Goal: Task Accomplishment & Management: Complete application form

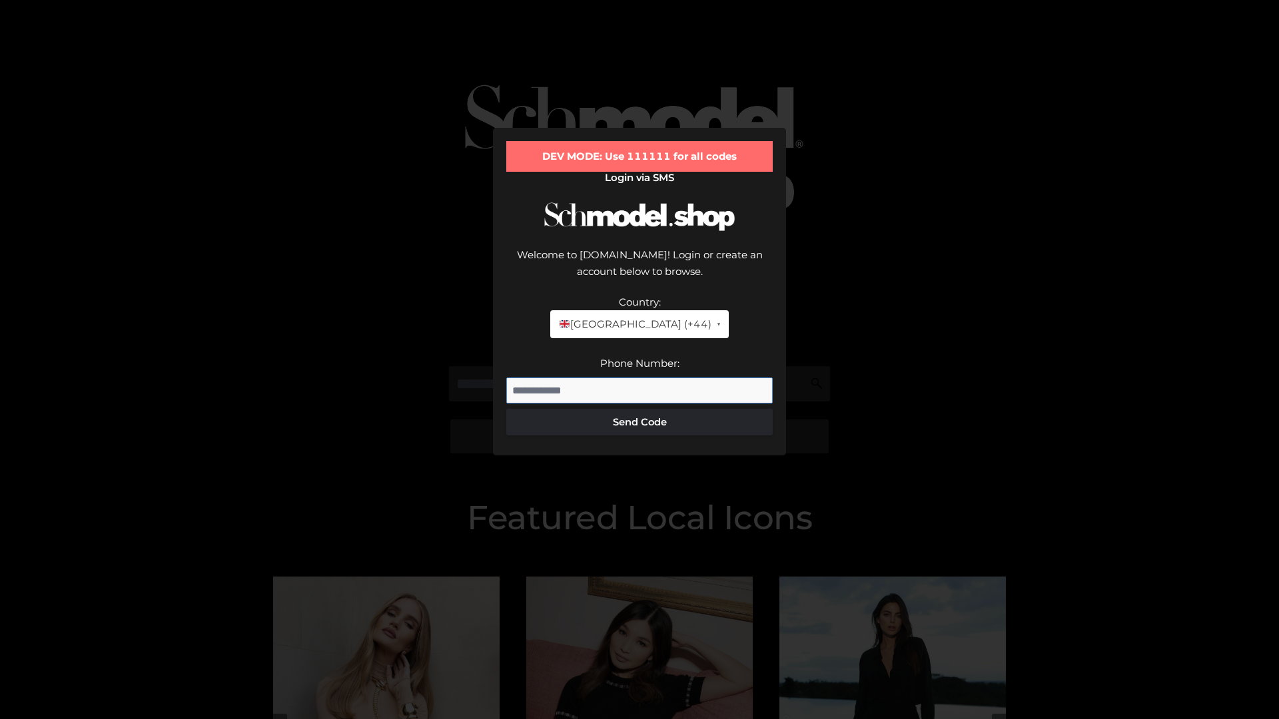
click at [639, 378] on input "Phone Number:" at bounding box center [639, 391] width 266 height 27
type input "**********"
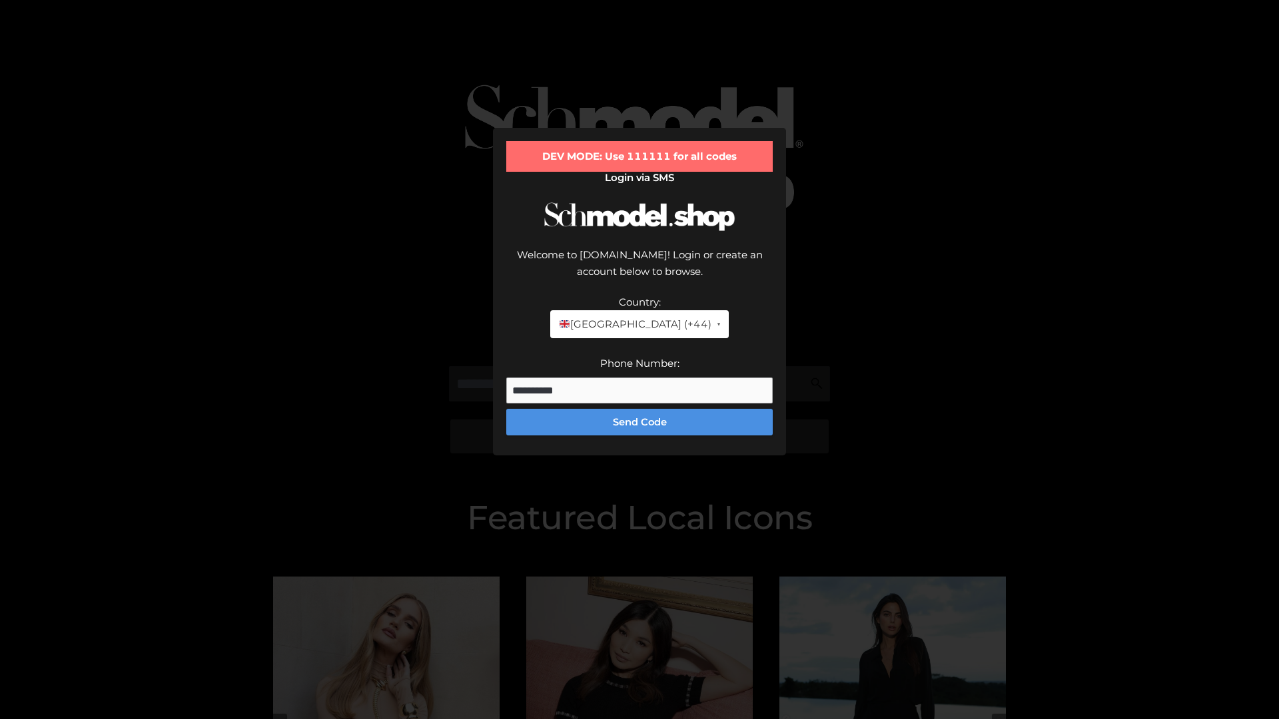
click at [639, 409] on button "Send Code" at bounding box center [639, 422] width 266 height 27
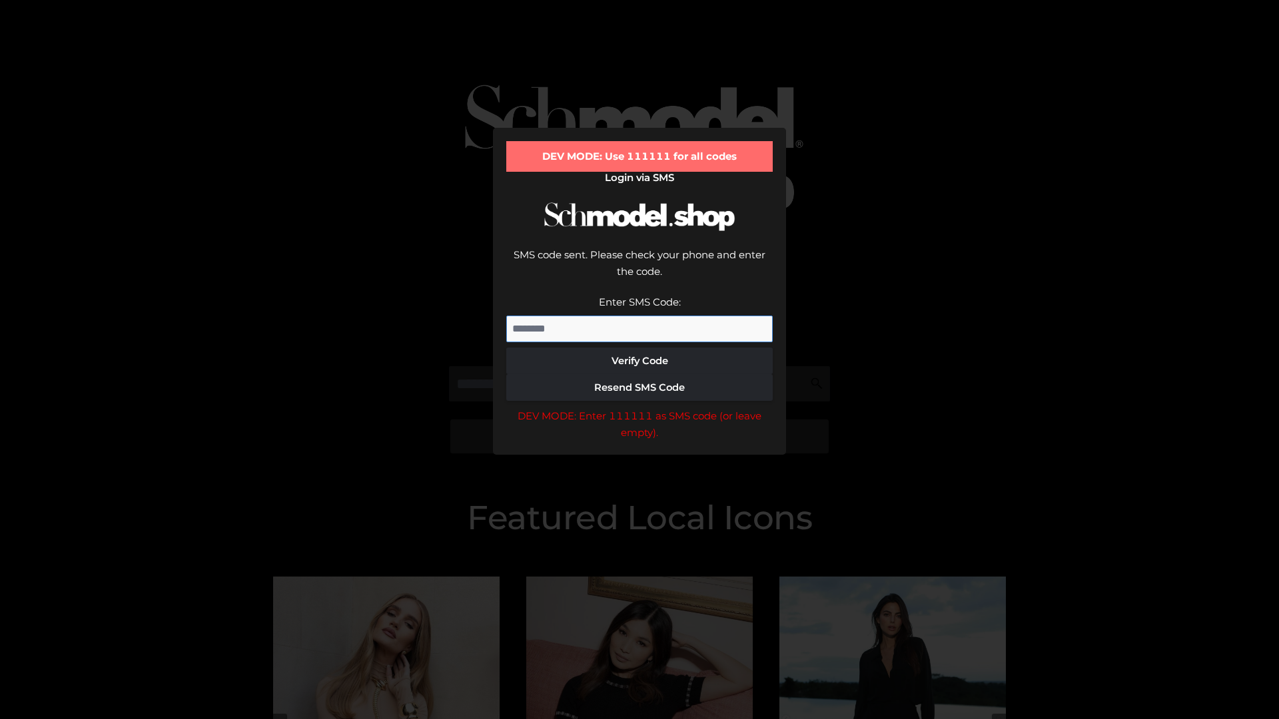
click at [639, 316] on input "Enter SMS Code:" at bounding box center [639, 329] width 266 height 27
type input "******"
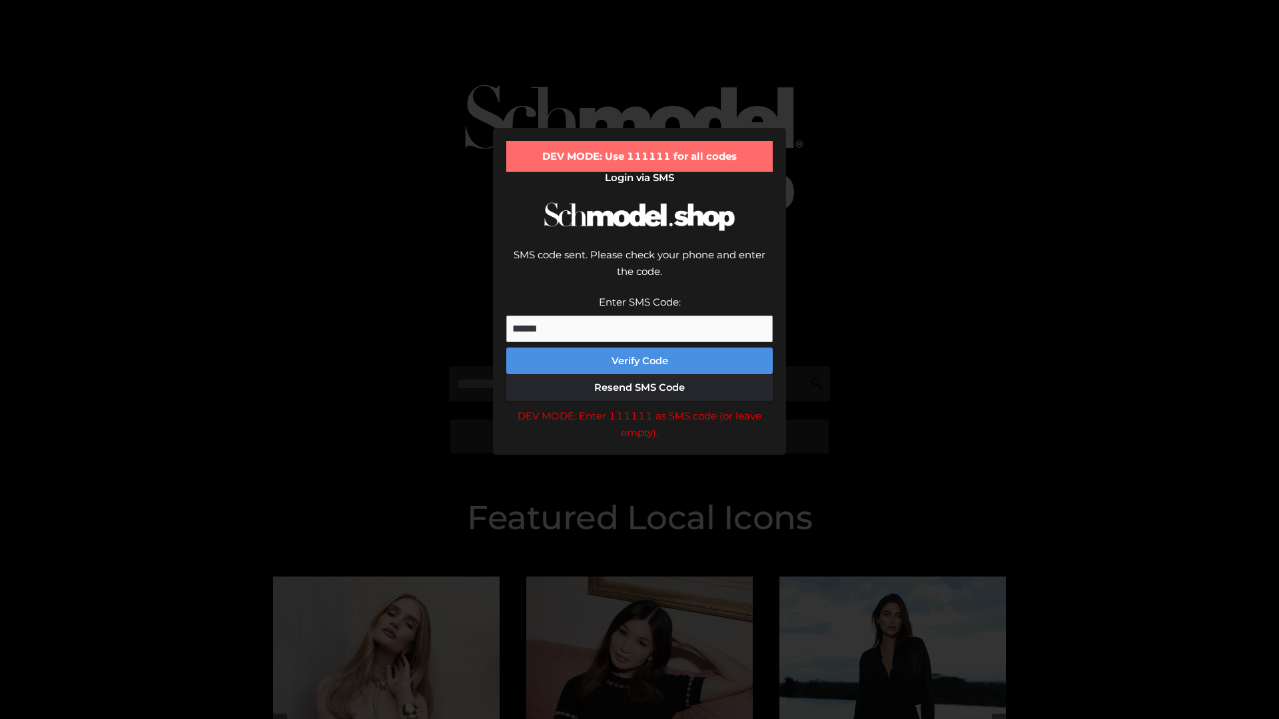
click at [639, 348] on button "Verify Code" at bounding box center [639, 361] width 266 height 27
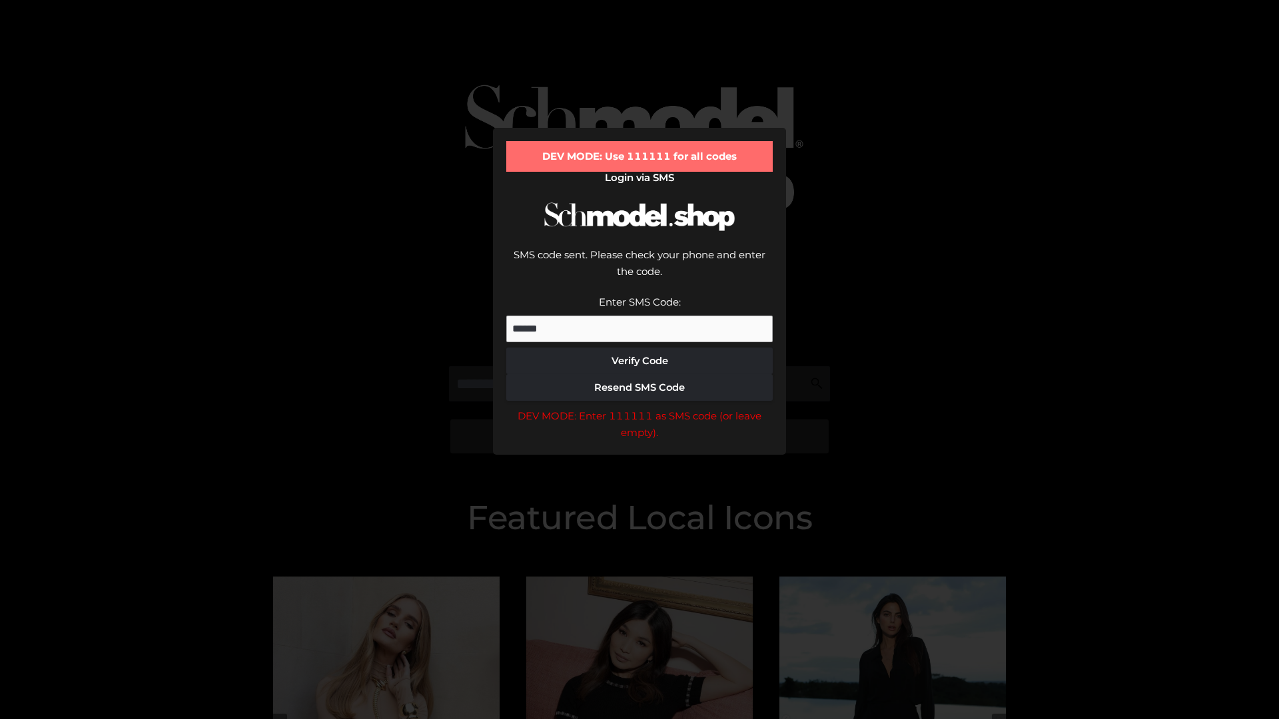
click at [639, 408] on div "DEV MODE: Enter 111111 as SMS code (or leave empty)." at bounding box center [639, 425] width 266 height 34
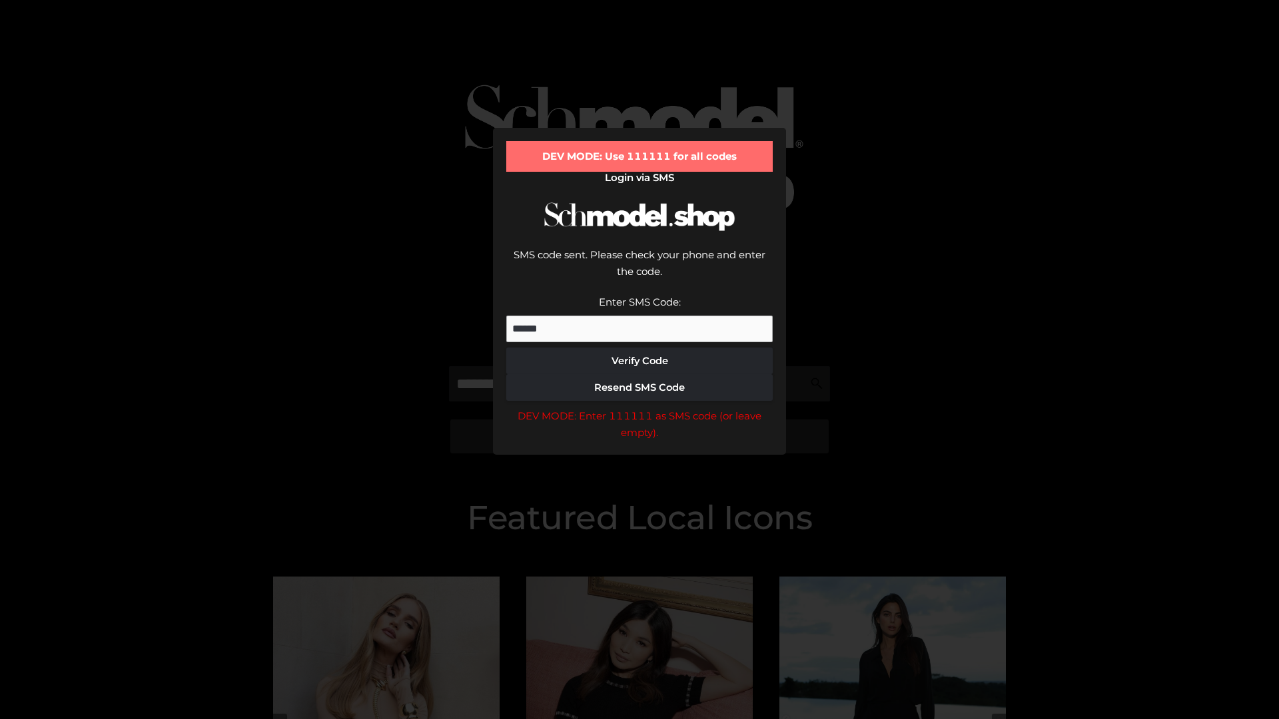
click at [639, 408] on div "DEV MODE: Enter 111111 as SMS code (or leave empty)." at bounding box center [639, 425] width 266 height 34
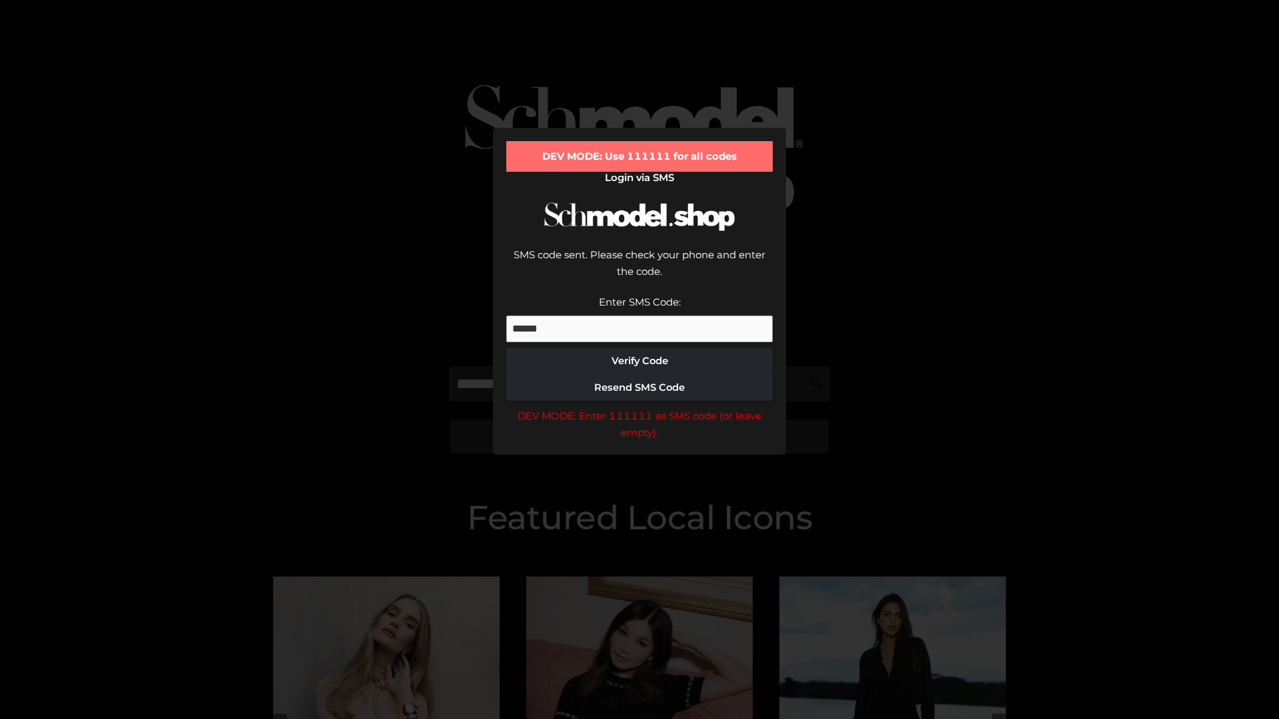
click at [639, 408] on div "DEV MODE: Enter 111111 as SMS code (or leave empty)." at bounding box center [639, 425] width 266 height 34
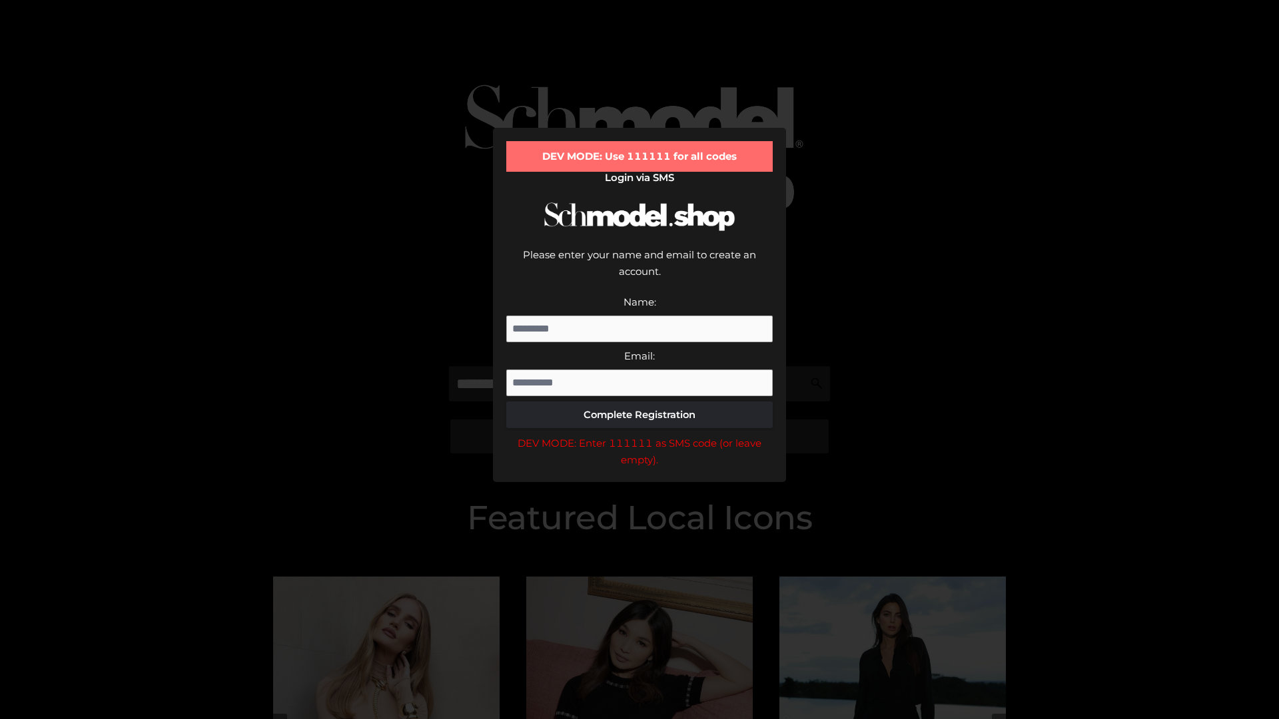
click at [639, 435] on div "DEV MODE: Enter 111111 as SMS code (or leave empty)." at bounding box center [639, 452] width 266 height 34
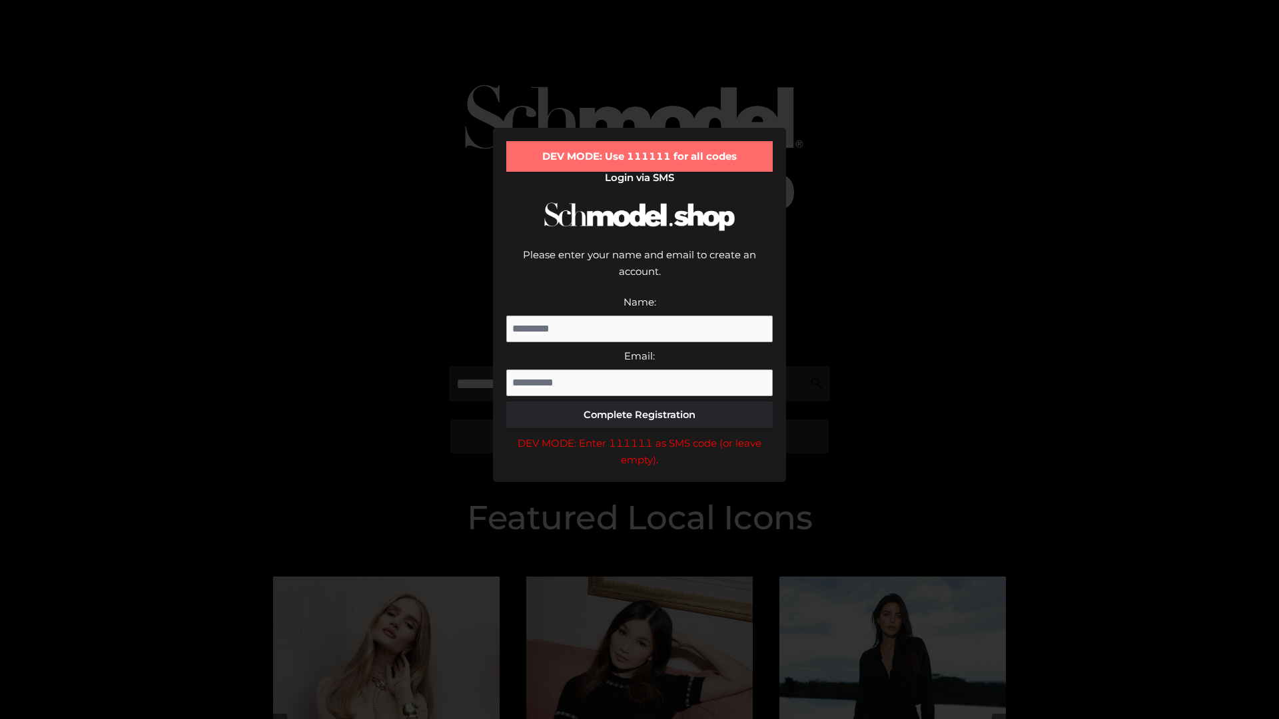
click at [639, 435] on div "DEV MODE: Enter 111111 as SMS code (or leave empty)." at bounding box center [639, 452] width 266 height 34
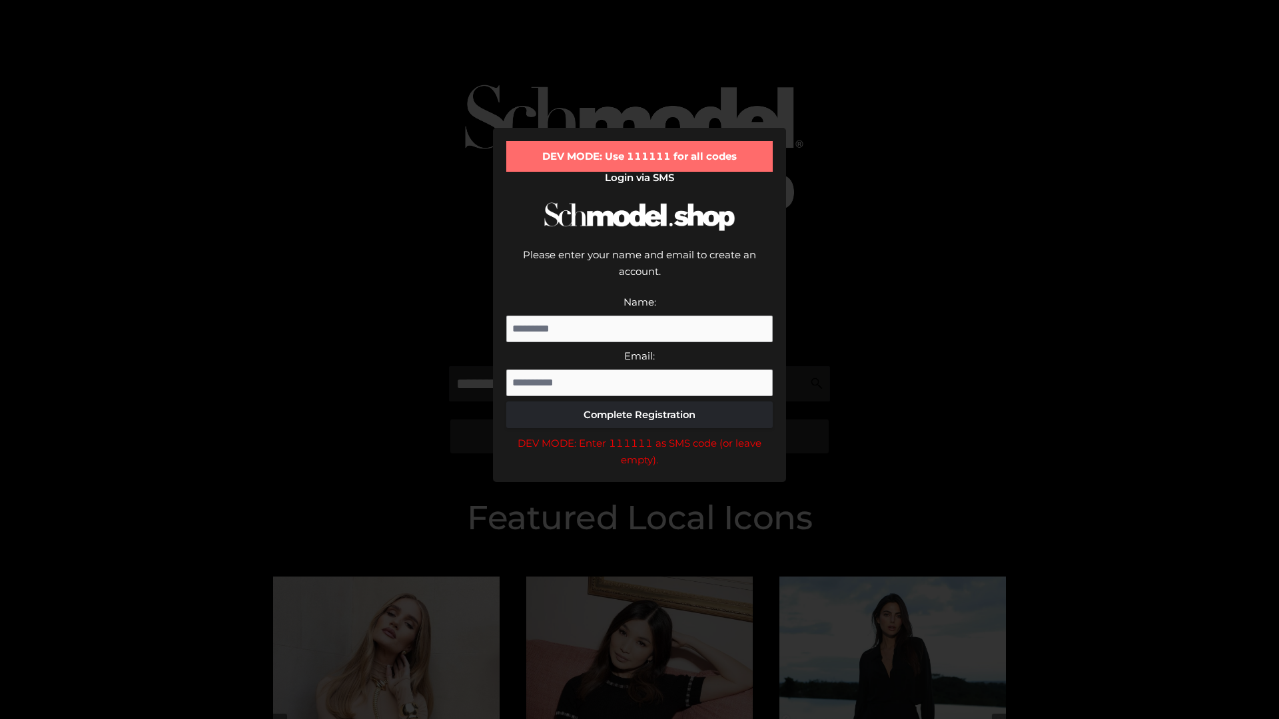
click at [639, 435] on div "DEV MODE: Enter 111111 as SMS code (or leave empty)." at bounding box center [639, 452] width 266 height 34
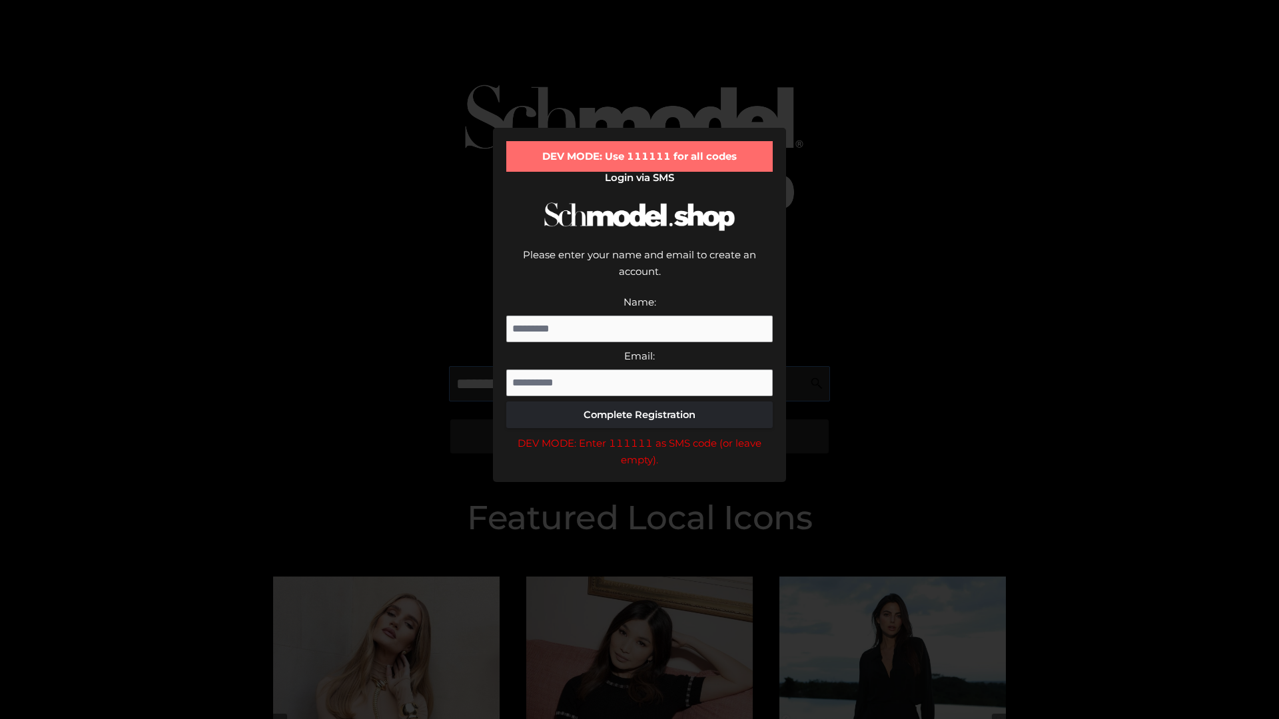
scroll to position [0, 49]
click at [639, 435] on div "DEV MODE: Enter 111111 as SMS code (or leave empty)." at bounding box center [639, 452] width 266 height 34
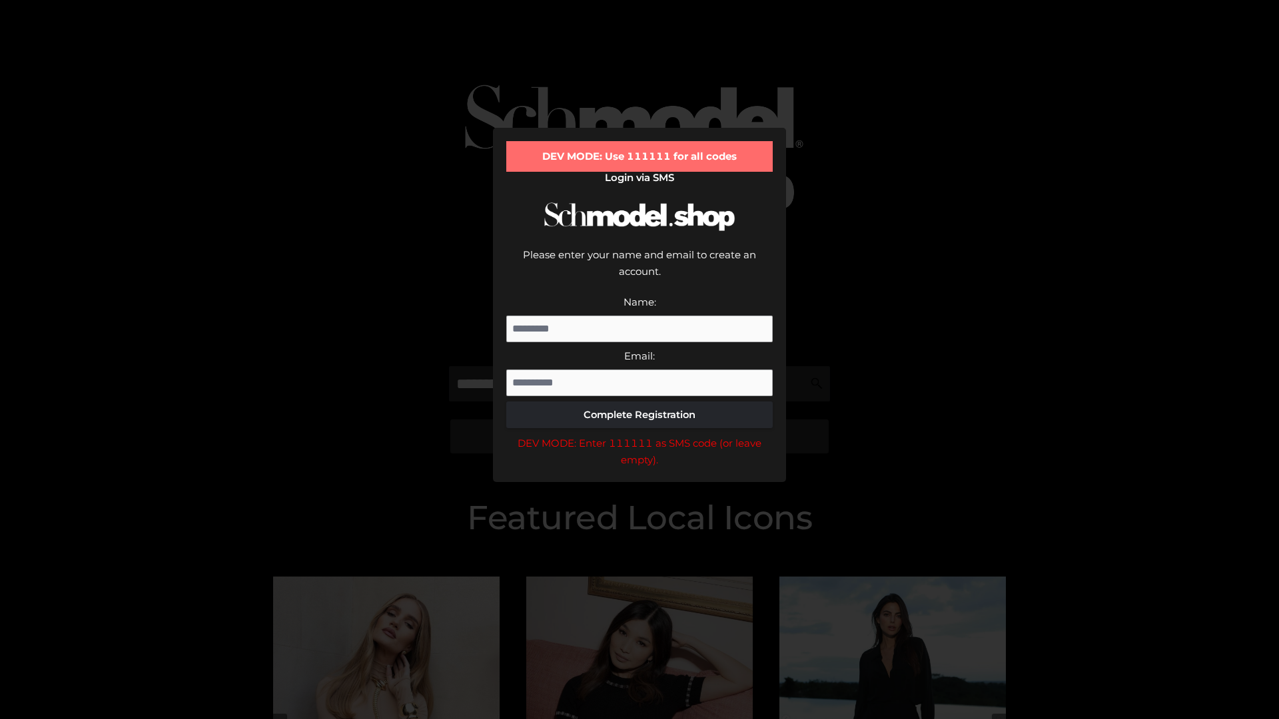
click at [639, 435] on div "DEV MODE: Enter 111111 as SMS code (or leave empty)." at bounding box center [639, 452] width 266 height 34
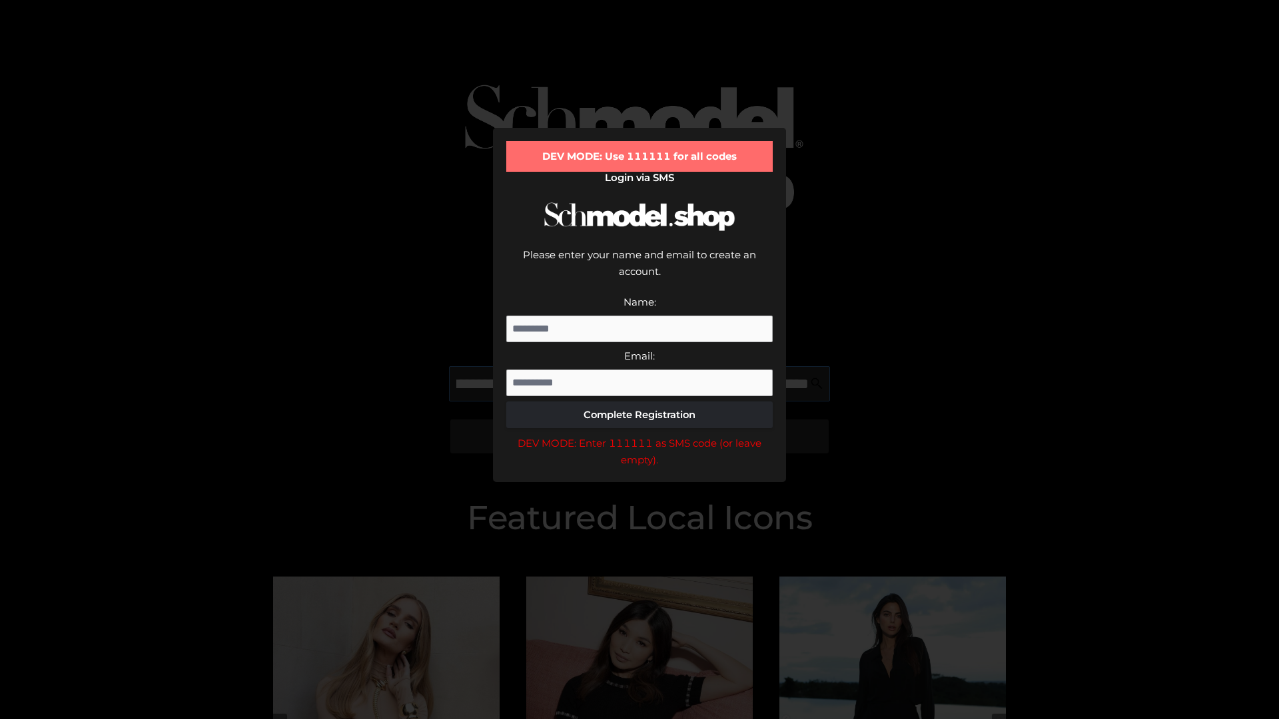
scroll to position [0, 130]
click at [639, 435] on div "DEV MODE: Enter 111111 as SMS code (or leave empty)." at bounding box center [639, 452] width 266 height 34
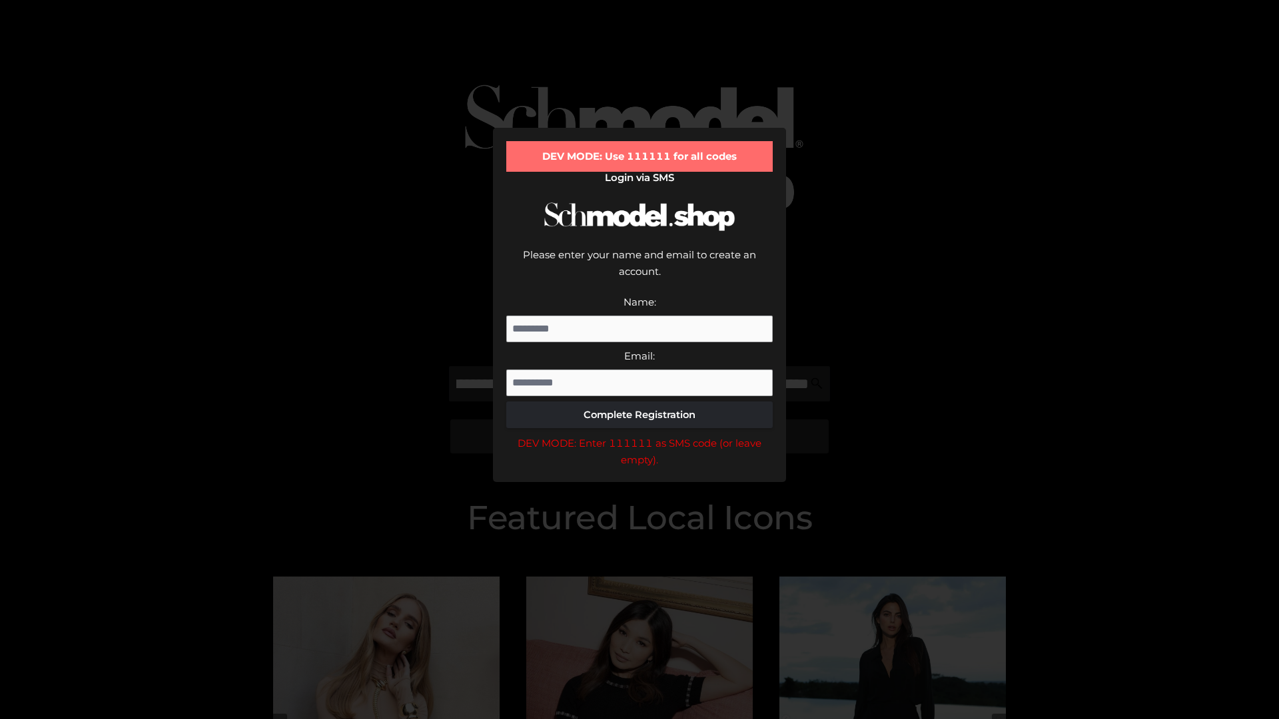
click at [639, 435] on div "DEV MODE: Enter 111111 as SMS code (or leave empty)." at bounding box center [639, 452] width 266 height 34
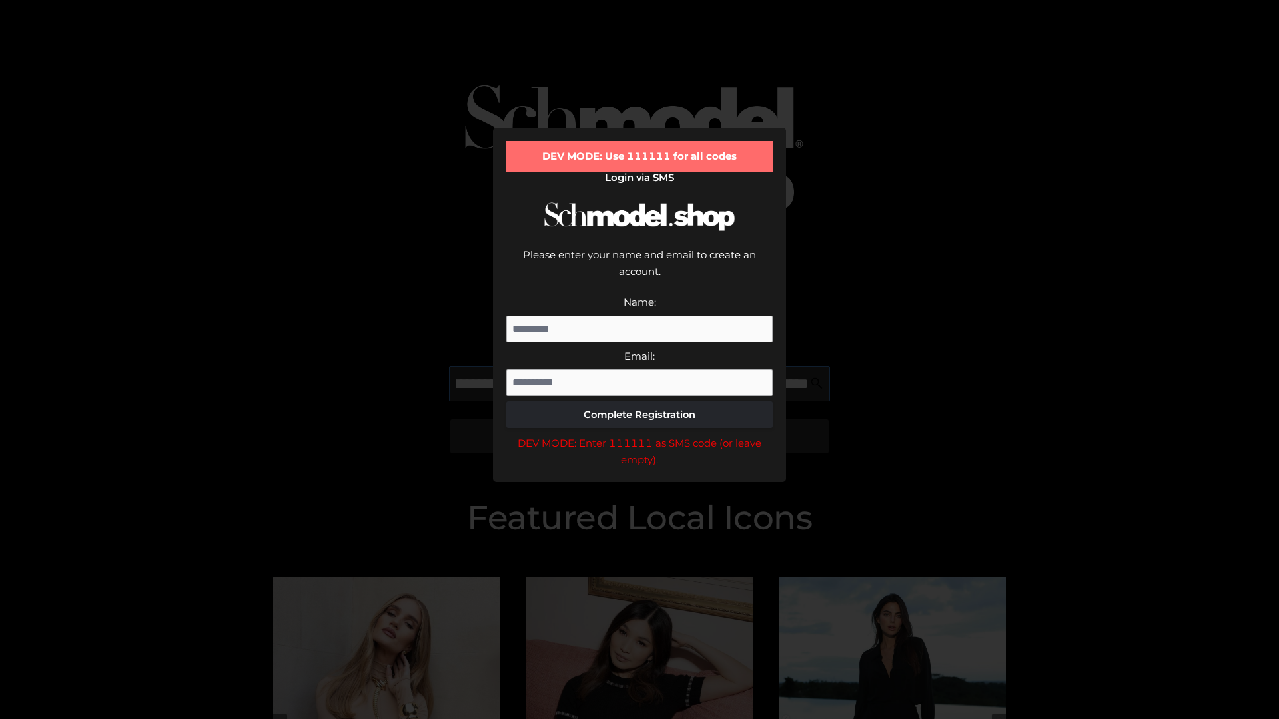
scroll to position [0, 213]
click at [639, 435] on div "DEV MODE: Enter 111111 as SMS code (or leave empty)." at bounding box center [639, 452] width 266 height 34
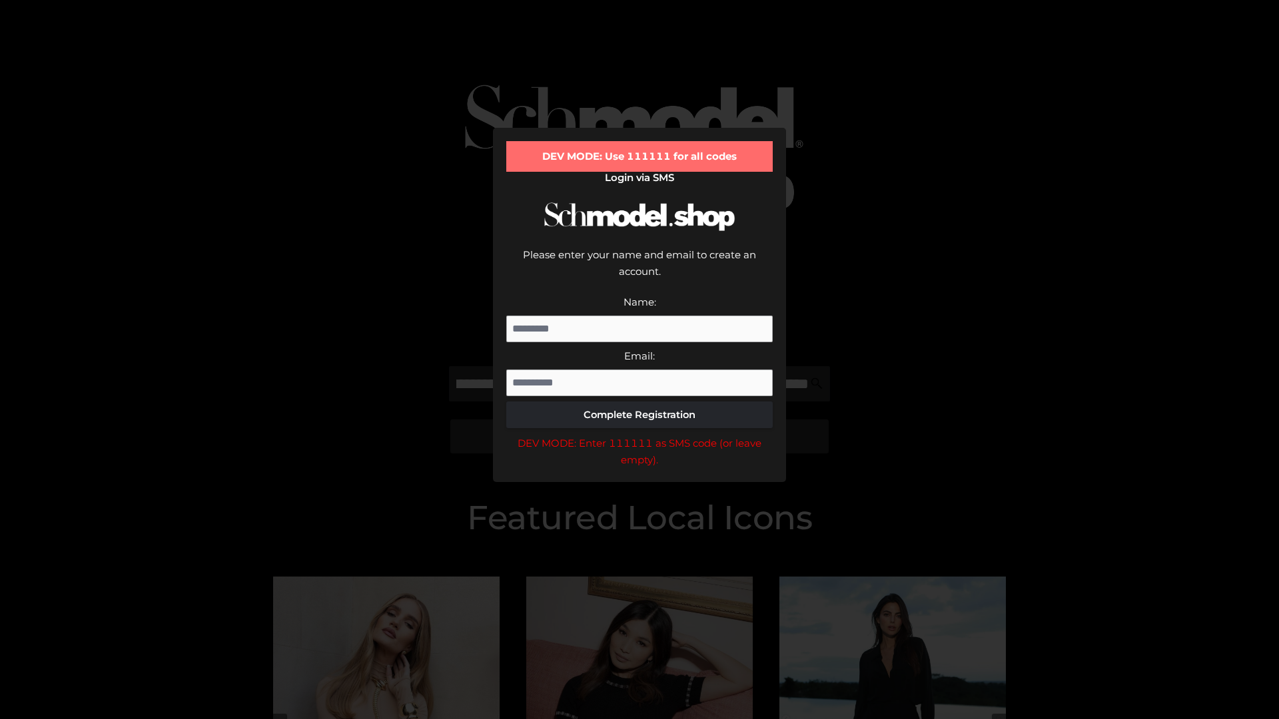
click at [639, 435] on div "DEV MODE: Enter 111111 as SMS code (or leave empty)." at bounding box center [639, 452] width 266 height 34
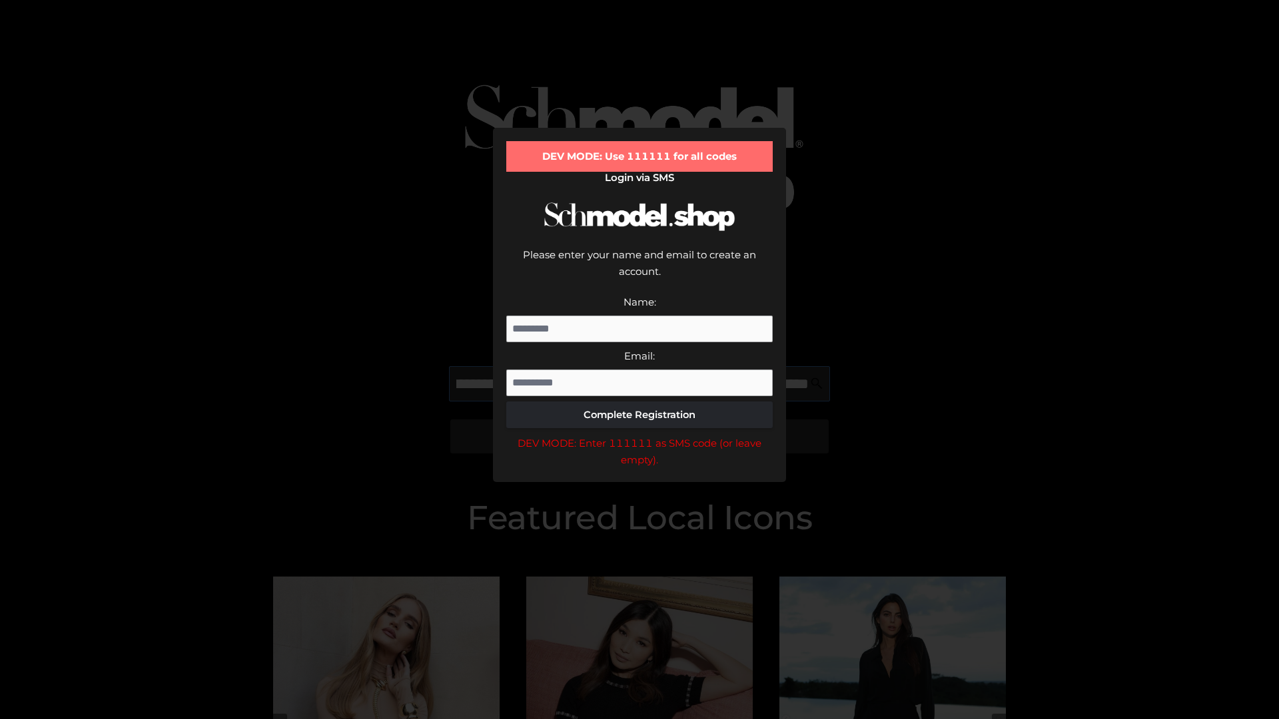
scroll to position [0, 290]
click at [639, 435] on div "DEV MODE: Enter 111111 as SMS code (or leave empty)." at bounding box center [639, 452] width 266 height 34
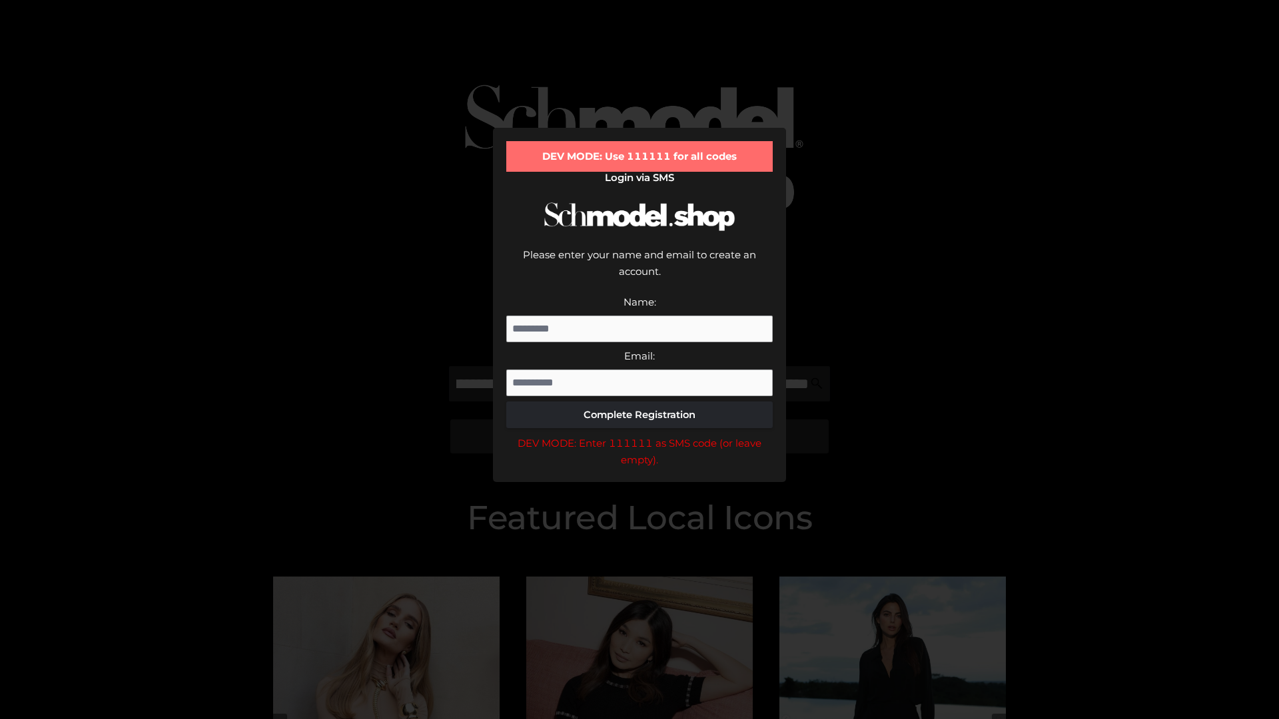
click at [639, 435] on div "DEV MODE: Enter 111111 as SMS code (or leave empty)." at bounding box center [639, 452] width 266 height 34
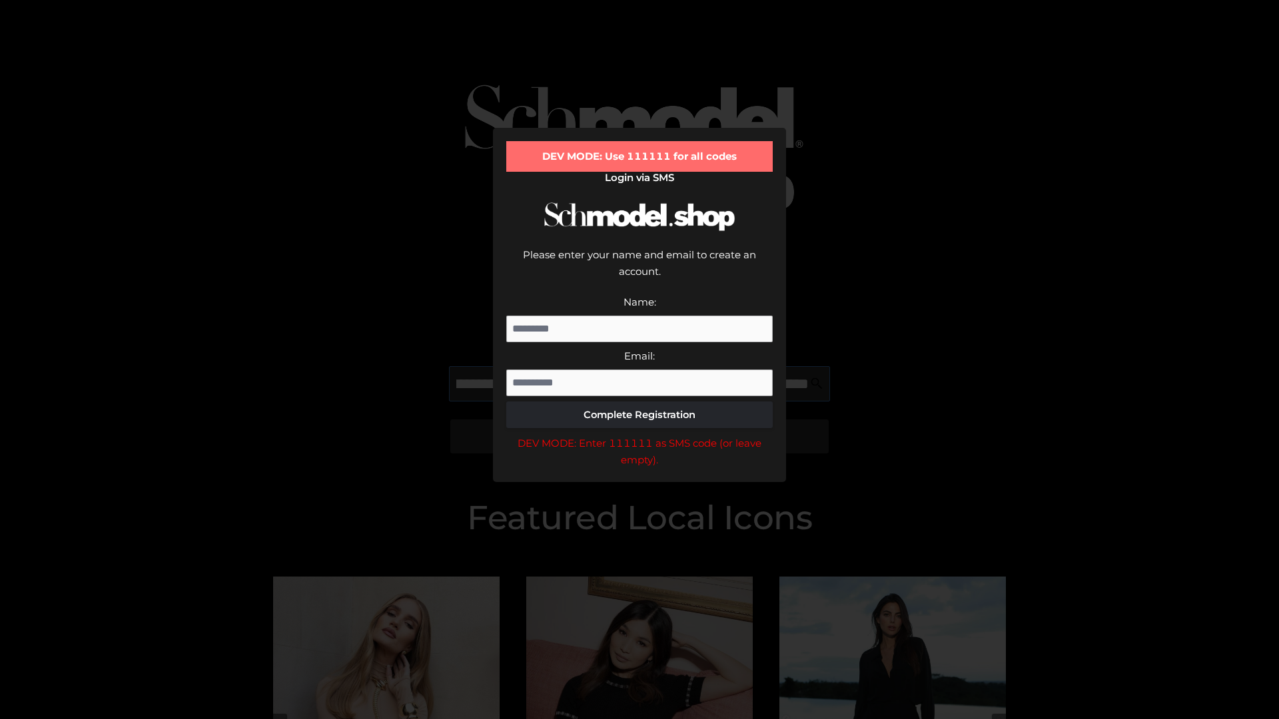
scroll to position [0, 371]
click at [639, 435] on div "DEV MODE: Enter 111111 as SMS code (or leave empty)." at bounding box center [639, 452] width 266 height 34
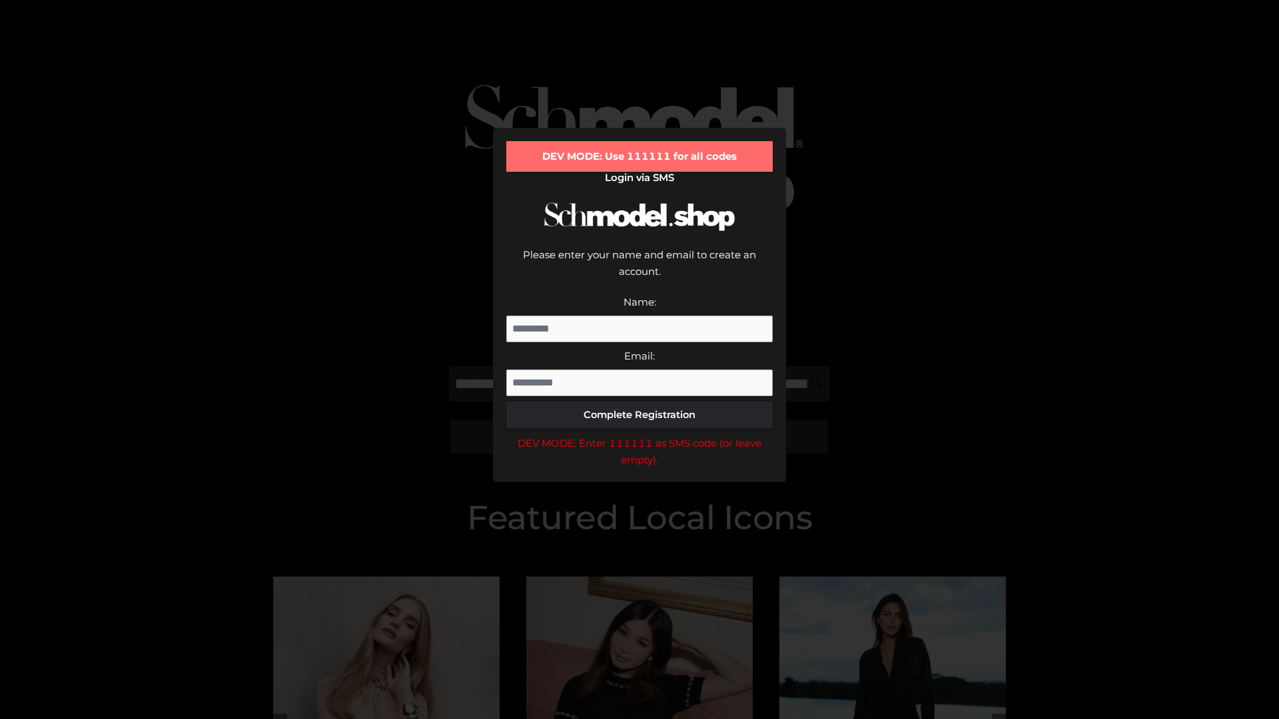
click at [639, 435] on div "DEV MODE: Enter 111111 as SMS code (or leave empty)." at bounding box center [639, 452] width 266 height 34
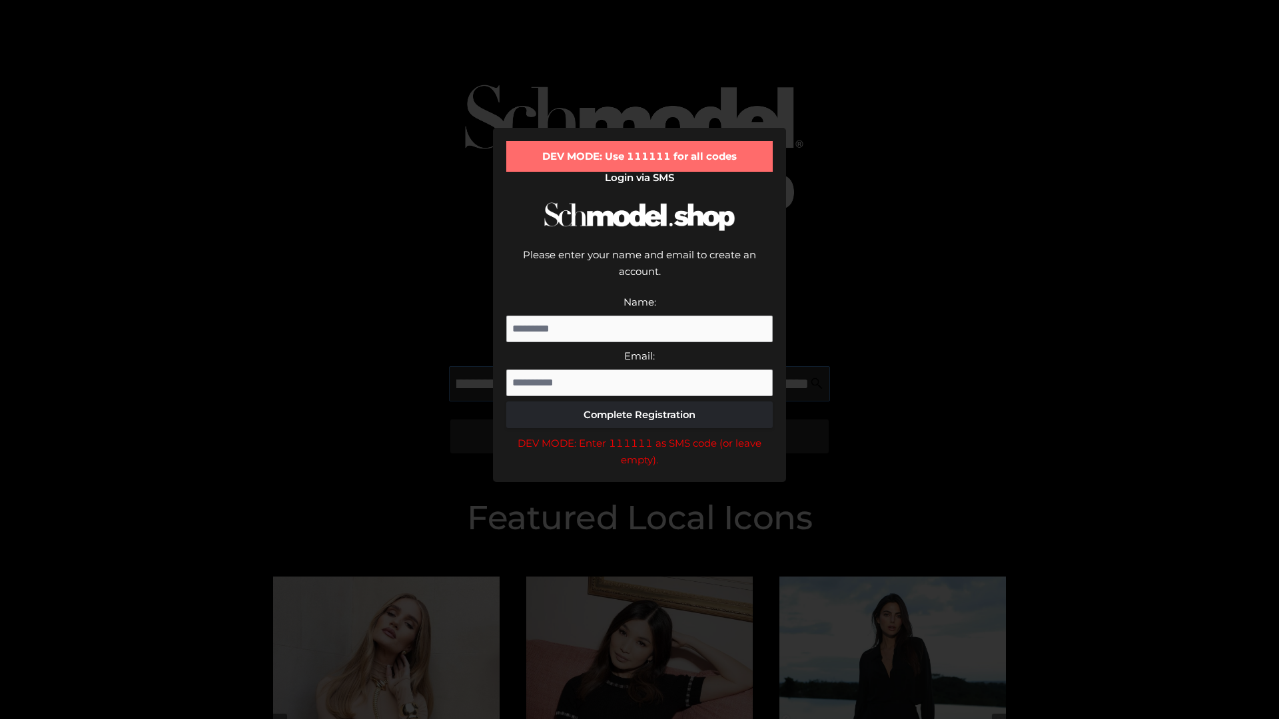
scroll to position [0, 454]
click at [639, 435] on div "DEV MODE: Enter 111111 as SMS code (or leave empty)." at bounding box center [639, 452] width 266 height 34
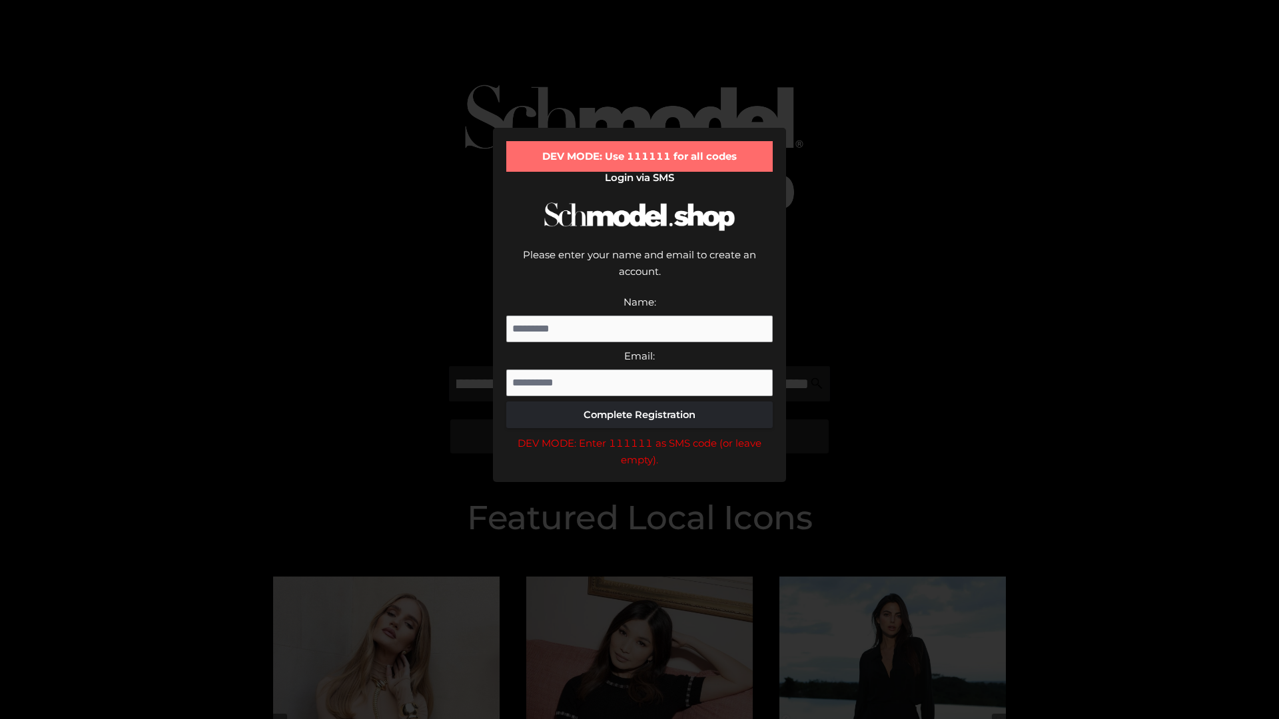
click at [639, 435] on div "DEV MODE: Enter 111111 as SMS code (or leave empty)." at bounding box center [639, 452] width 266 height 34
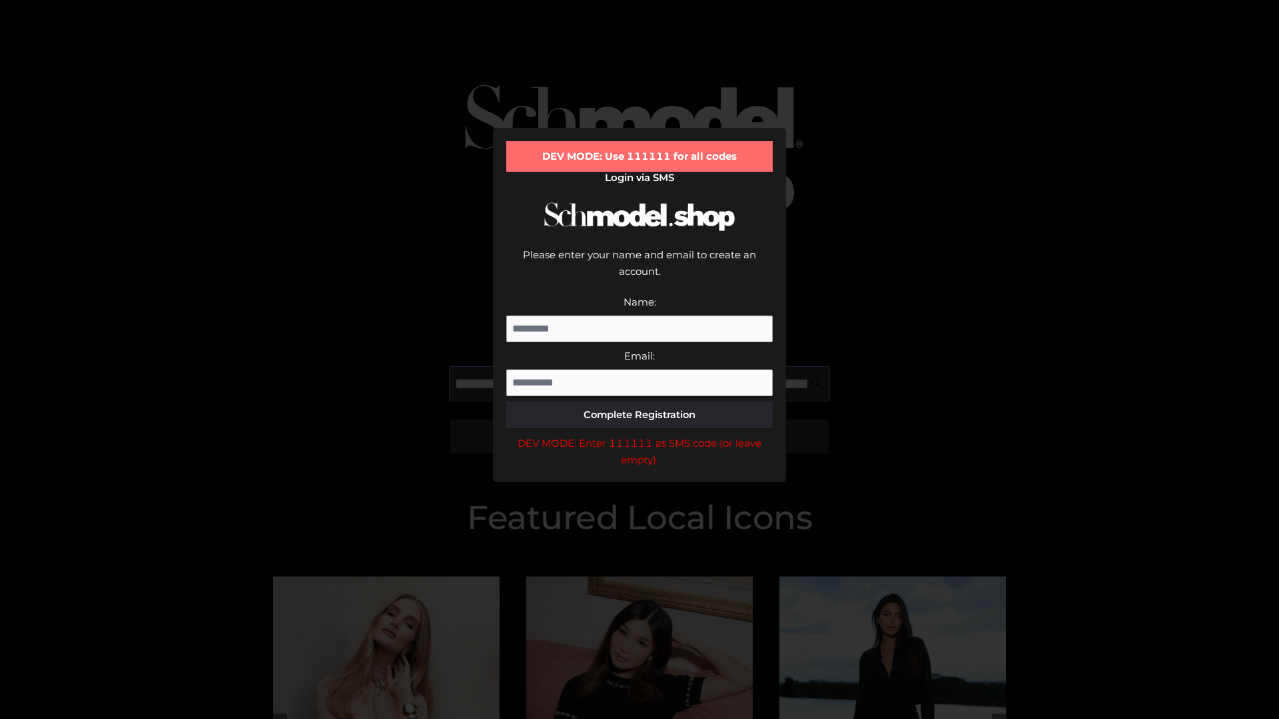
scroll to position [0, 531]
click at [639, 435] on div "DEV MODE: Enter 111111 as SMS code (or leave empty)." at bounding box center [639, 452] width 266 height 34
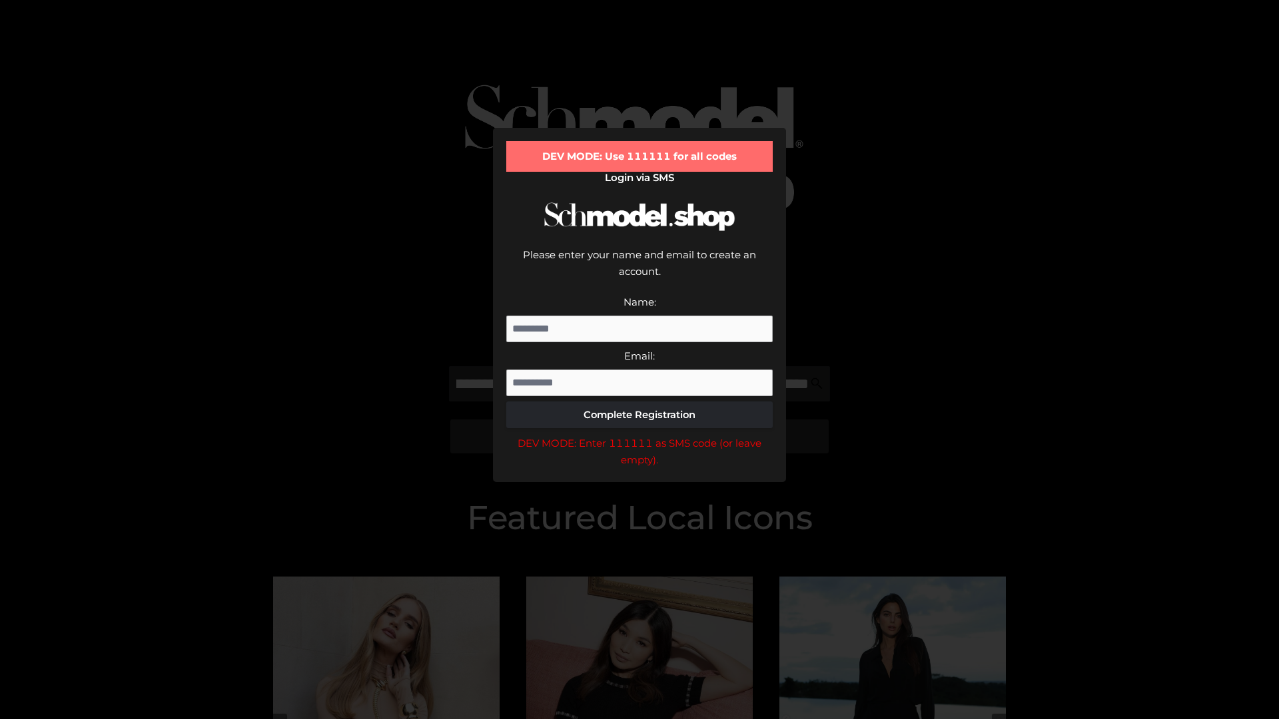
click at [639, 435] on div "DEV MODE: Enter 111111 as SMS code (or leave empty)." at bounding box center [639, 452] width 266 height 34
type input "**********"
